Goal: Find specific page/section: Find specific page/section

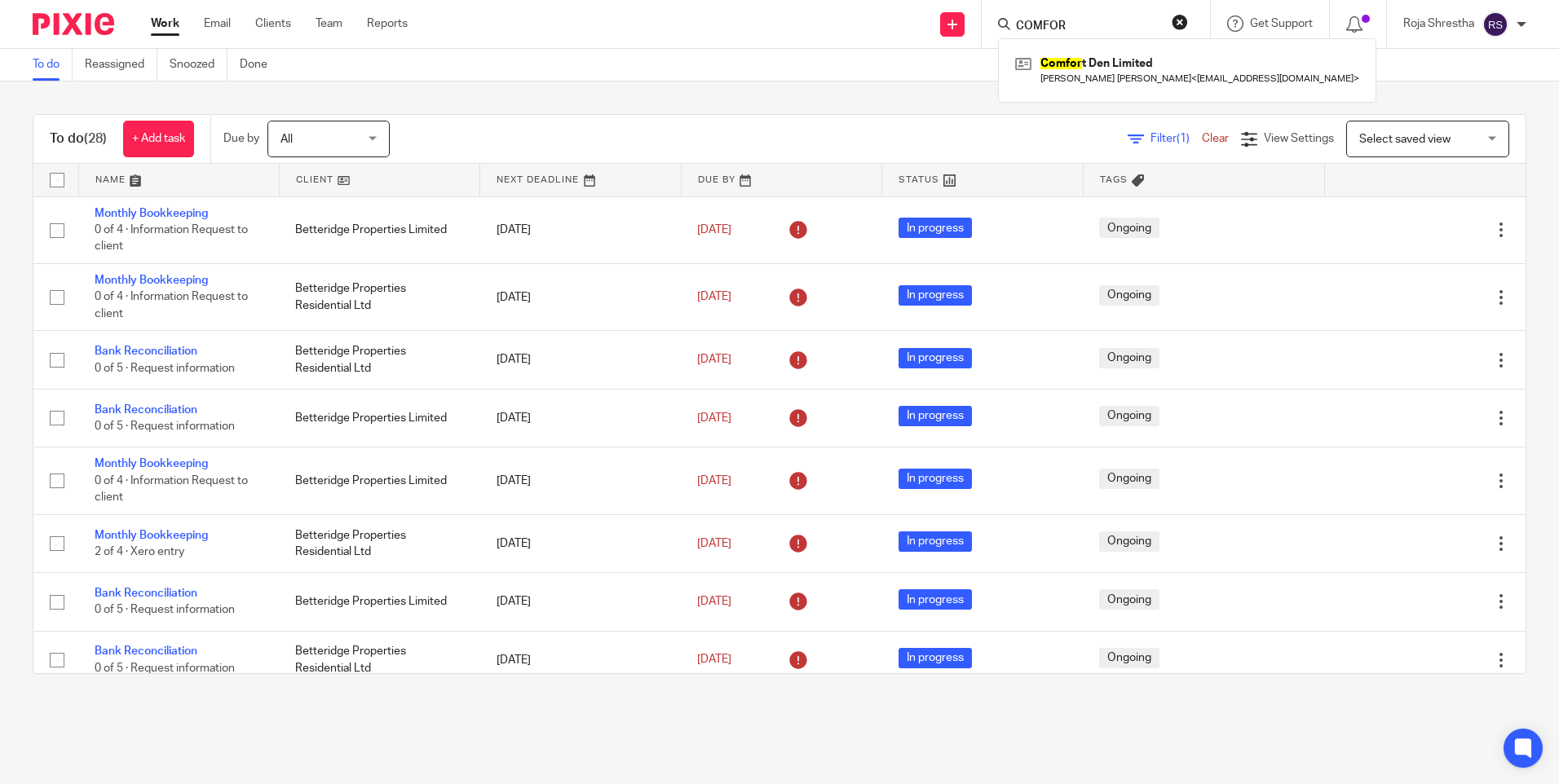
drag, startPoint x: 1179, startPoint y: 17, endPoint x: 1168, endPoint y: 20, distance: 11.4
click at [1178, 17] on button "reset" at bounding box center [1180, 22] width 16 height 16
click at [1113, 27] on input "Search" at bounding box center [1078, 27] width 147 height 15
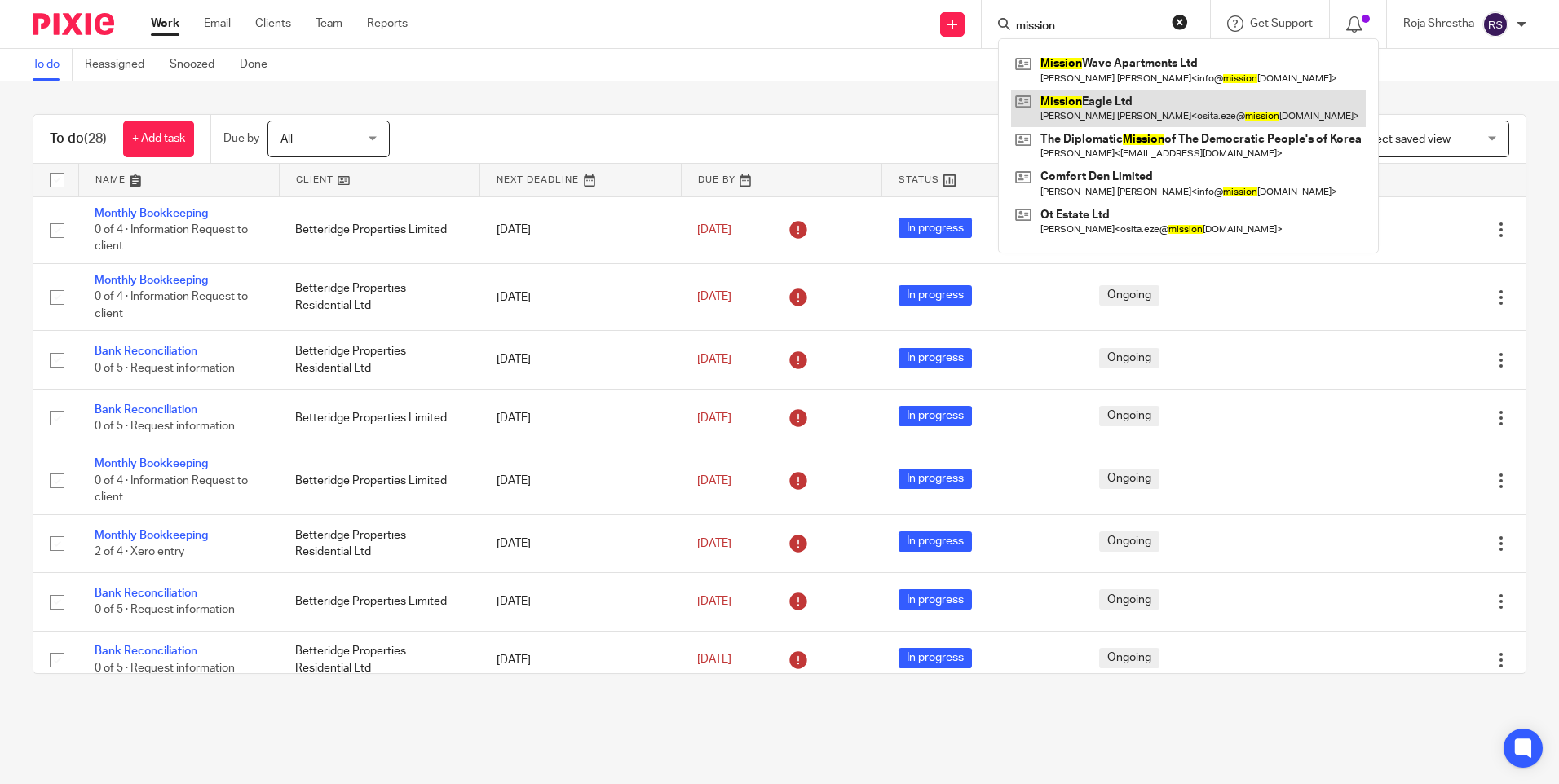
type input "mission"
click at [1108, 119] on link at bounding box center [1189, 108] width 355 height 38
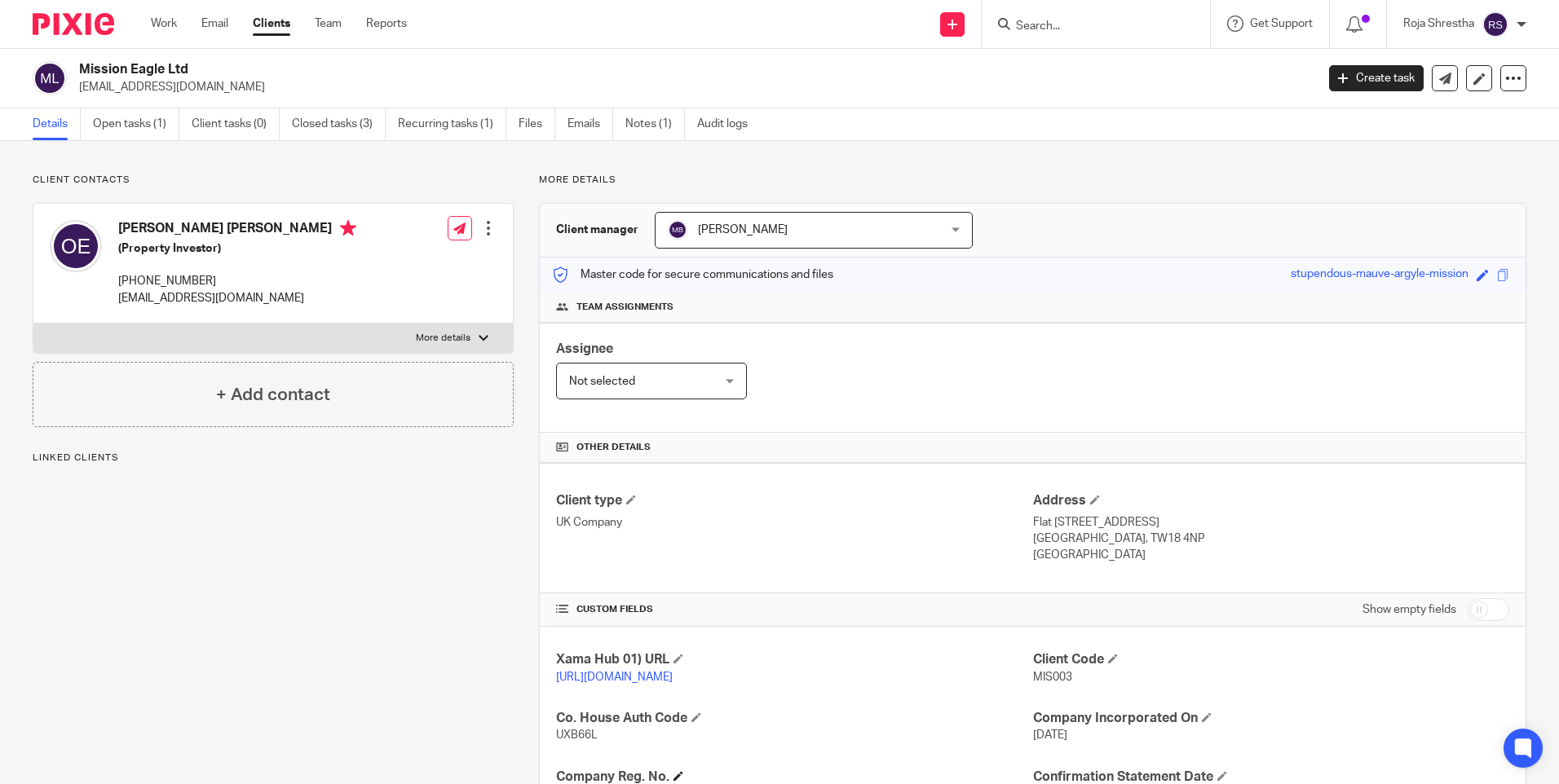
scroll to position [268, 0]
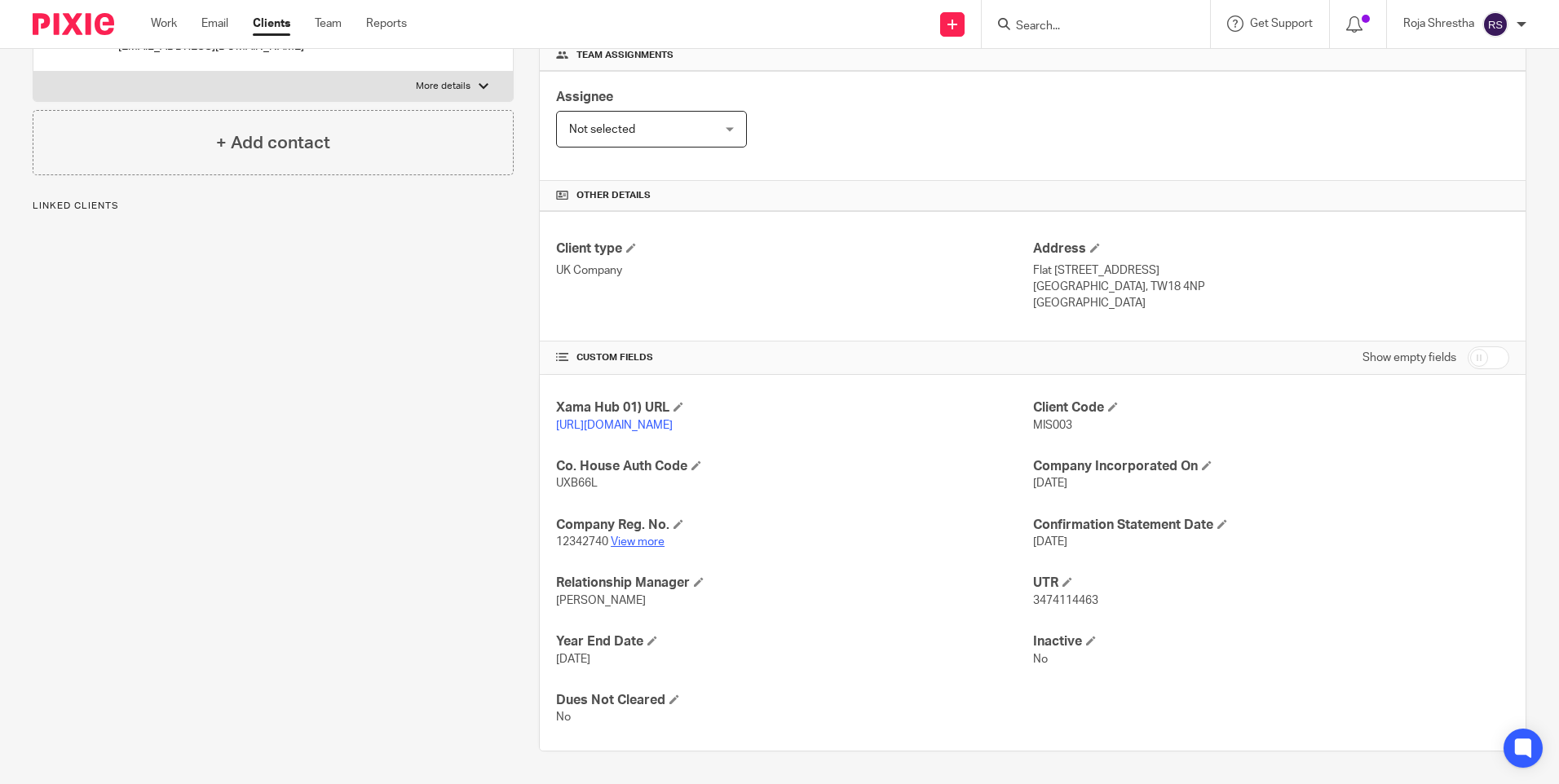
click at [633, 542] on link "View more" at bounding box center [637, 542] width 54 height 11
click at [1142, 14] on form at bounding box center [1101, 24] width 173 height 21
click at [1130, 20] on input "Search" at bounding box center [1088, 27] width 147 height 15
click at [1071, 30] on input "HP" at bounding box center [1088, 27] width 147 height 15
type input "H"
